Goal: Find specific page/section: Find specific page/section

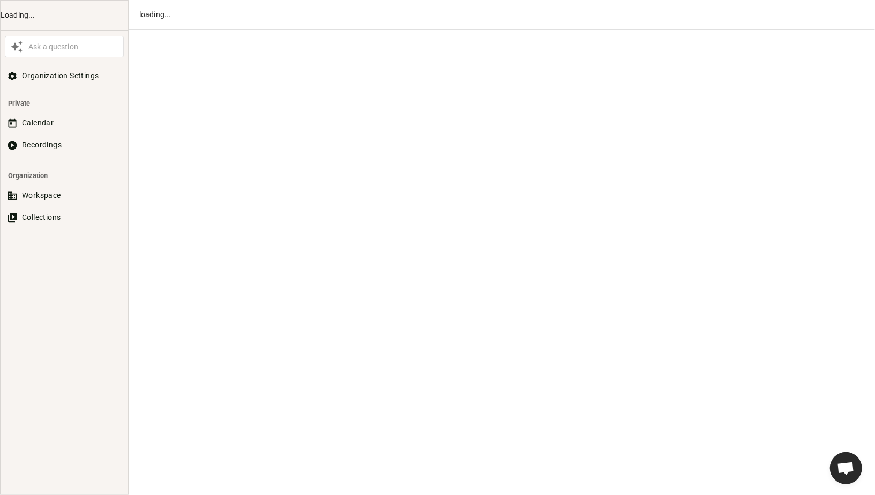
scroll to position [449, 0]
click at [41, 143] on button "Recordings" at bounding box center [64, 145] width 119 height 20
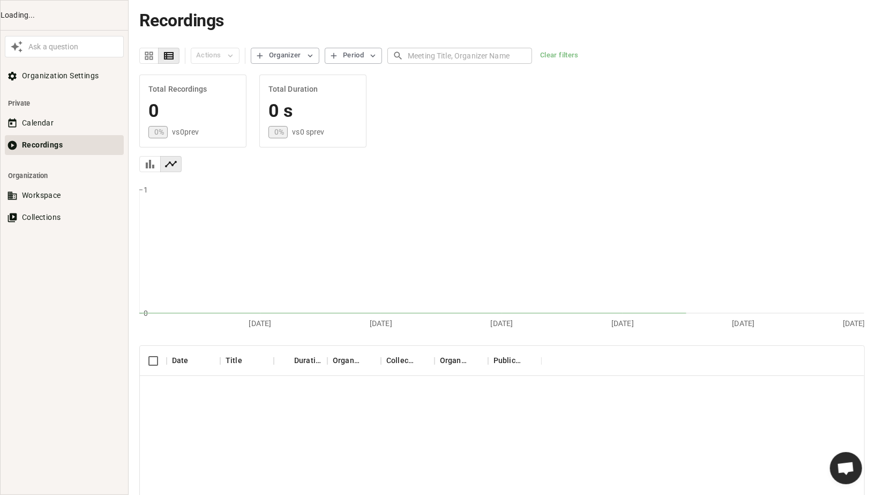
click at [435, 55] on input "text" at bounding box center [470, 56] width 124 height 20
type input "whatagraph"
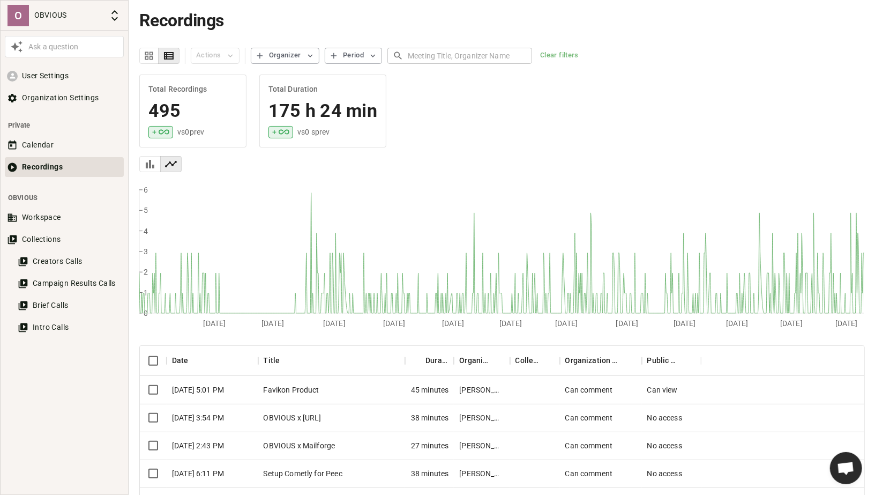
click at [424, 56] on input "text" at bounding box center [470, 56] width 124 height 20
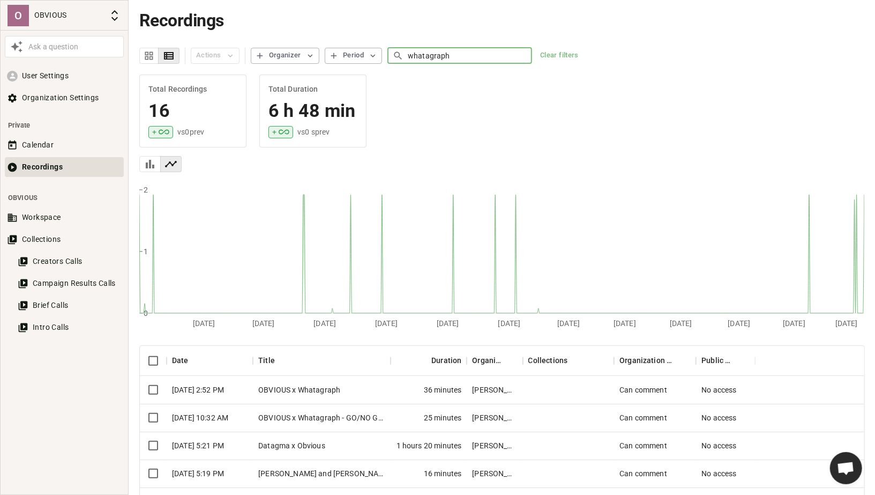
type input "whatagraph"
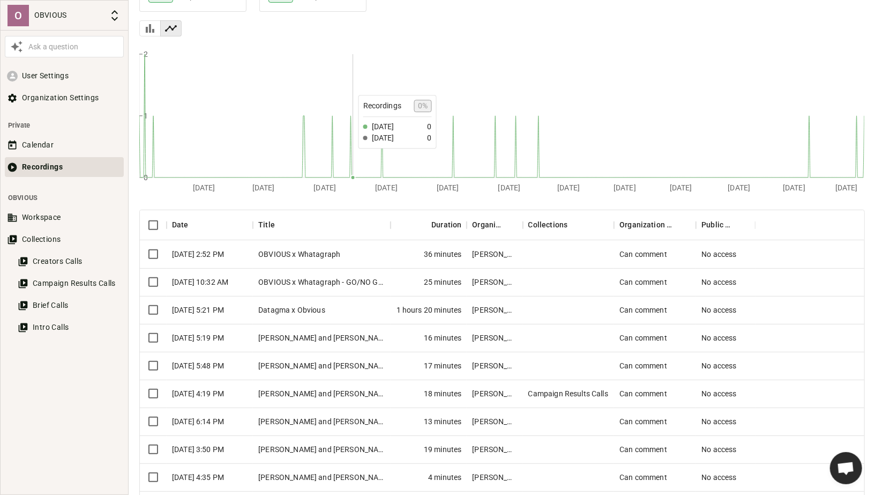
scroll to position [152, 0]
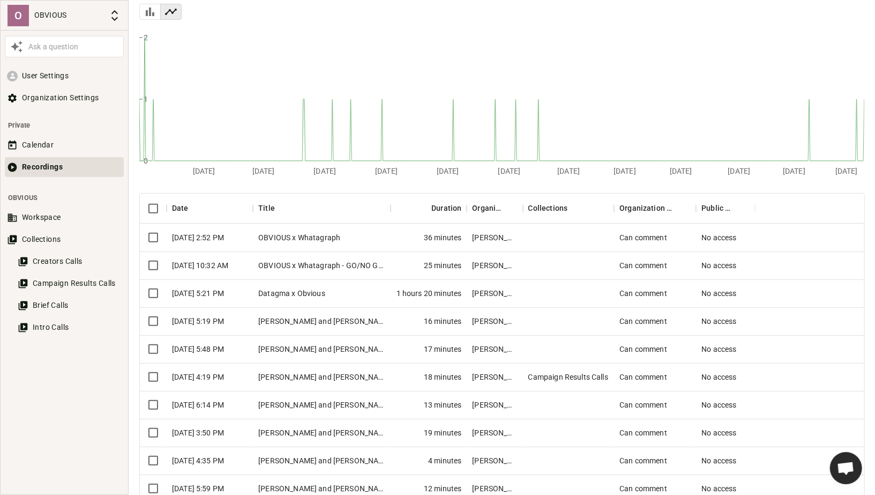
click at [338, 238] on div "OBVIOUS x Whatagraph" at bounding box center [322, 237] width 138 height 28
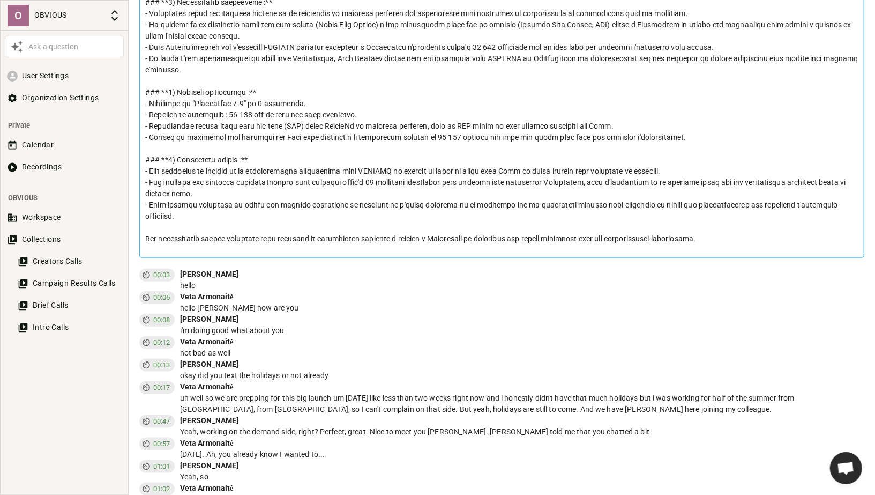
scroll to position [675, 0]
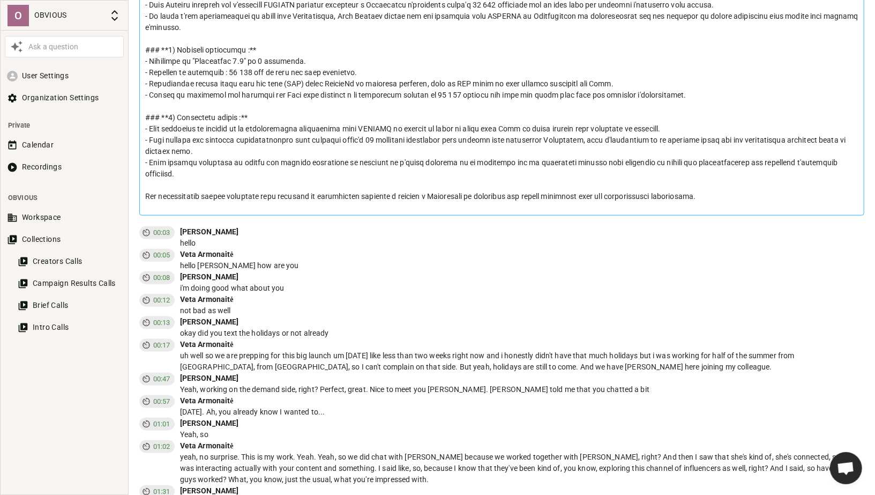
click at [375, 260] on div "hello [PERSON_NAME] how are you" at bounding box center [522, 265] width 685 height 11
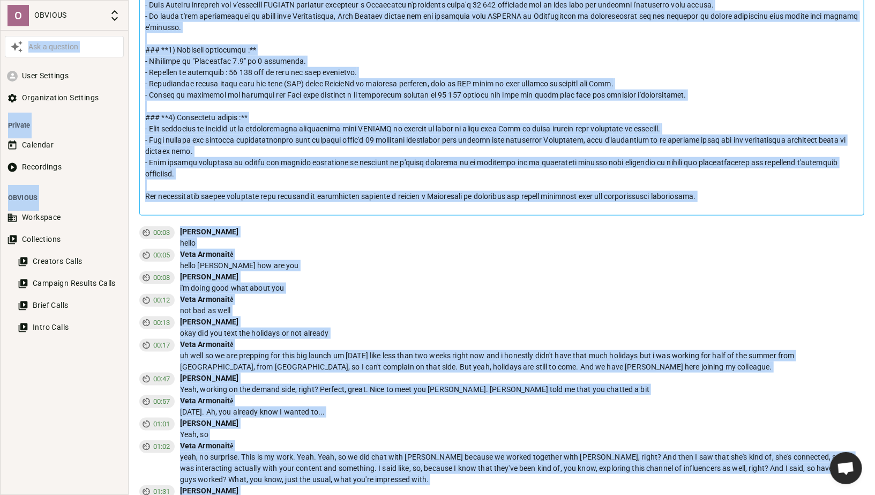
copy body "Lor i dolorsit Amet Consecte Adipiscingel Seddoeiu Tempori Utlabore Etdolorema …"
